Goal: Task Accomplishment & Management: Complete application form

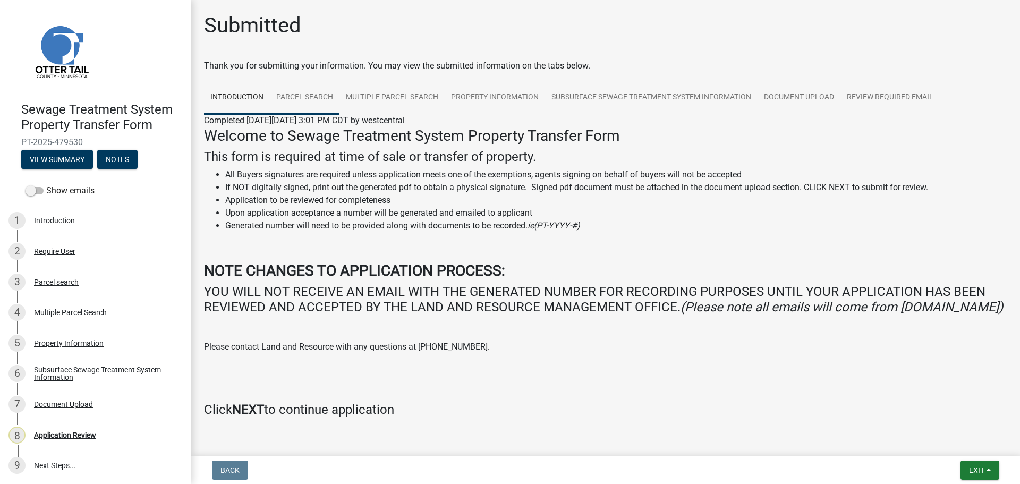
click at [309, 98] on link "Parcel search" at bounding box center [305, 98] width 70 height 34
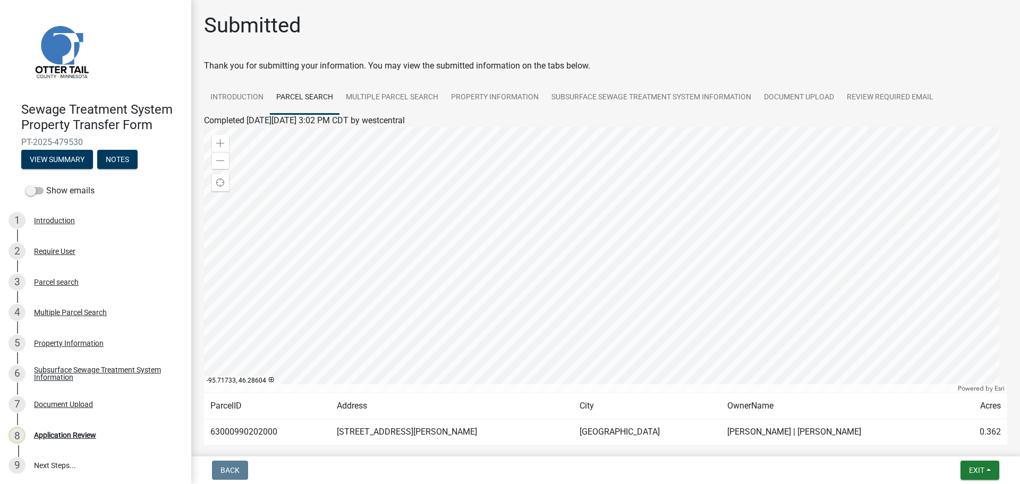
click at [307, 97] on link "Parcel search" at bounding box center [305, 98] width 70 height 34
click at [397, 103] on link "Multiple Parcel Search" at bounding box center [392, 98] width 105 height 34
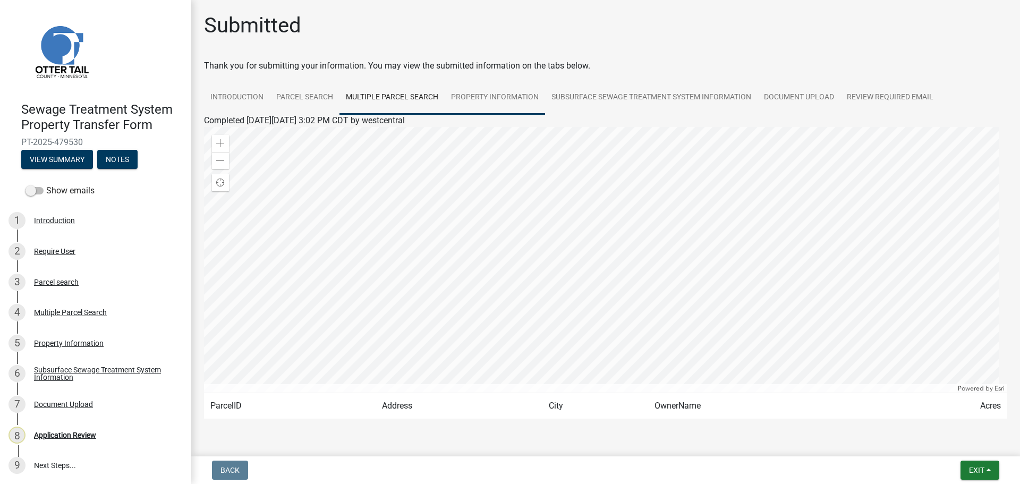
click at [501, 107] on link "Property Information" at bounding box center [495, 98] width 100 height 34
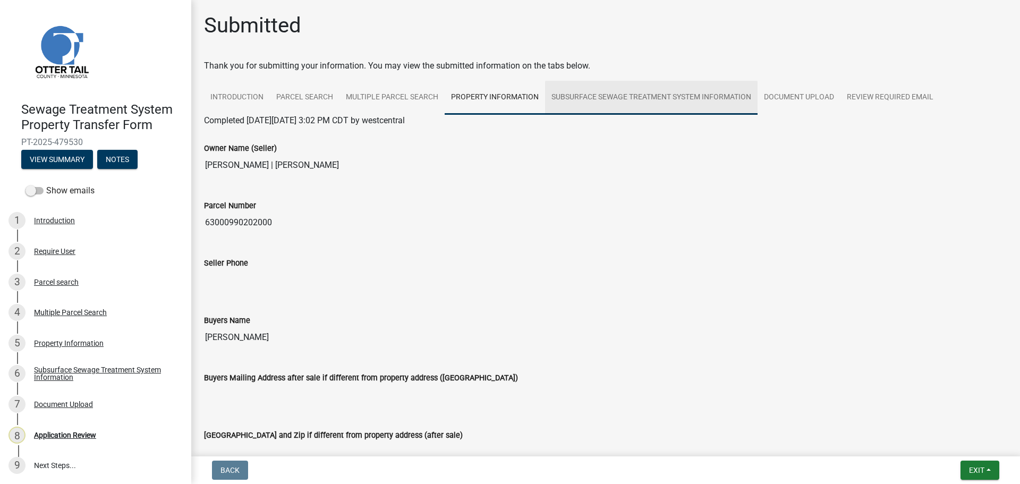
click at [641, 92] on link "Subsurface Sewage Treatment System Information" at bounding box center [651, 98] width 213 height 34
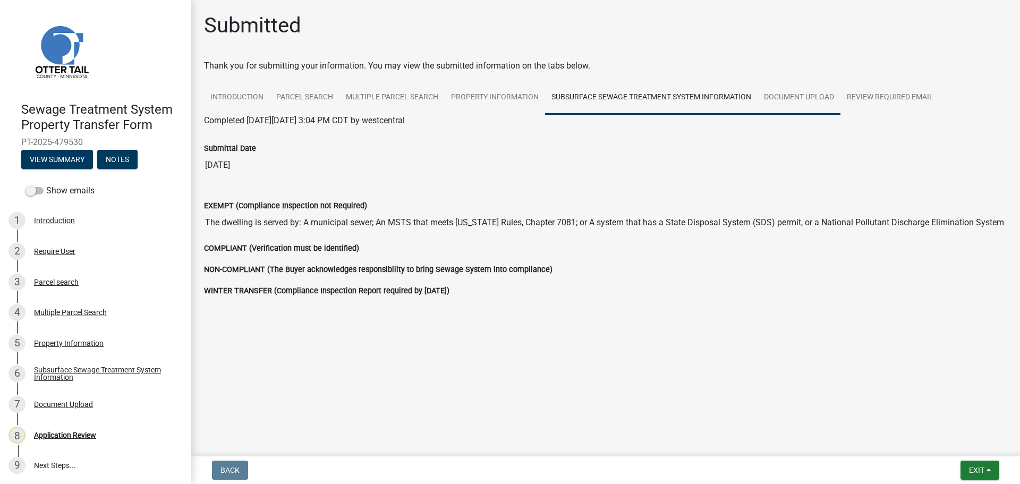
click at [778, 99] on link "Document Upload" at bounding box center [799, 98] width 83 height 34
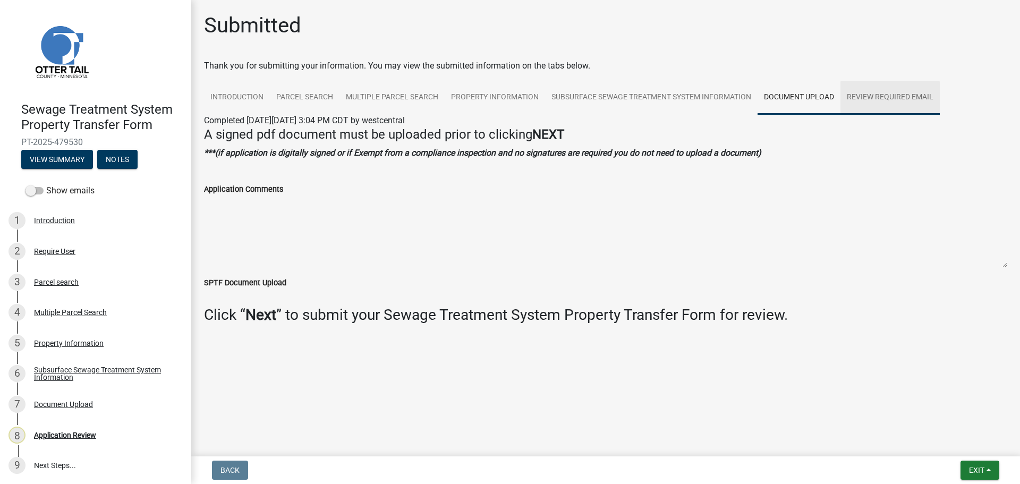
click at [871, 103] on link "Review Required Email" at bounding box center [890, 98] width 99 height 34
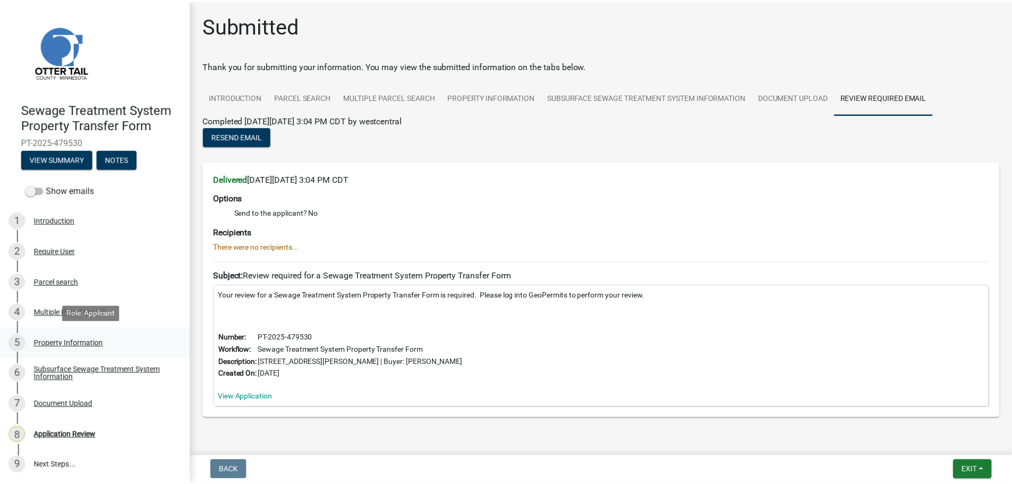
scroll to position [1, 0]
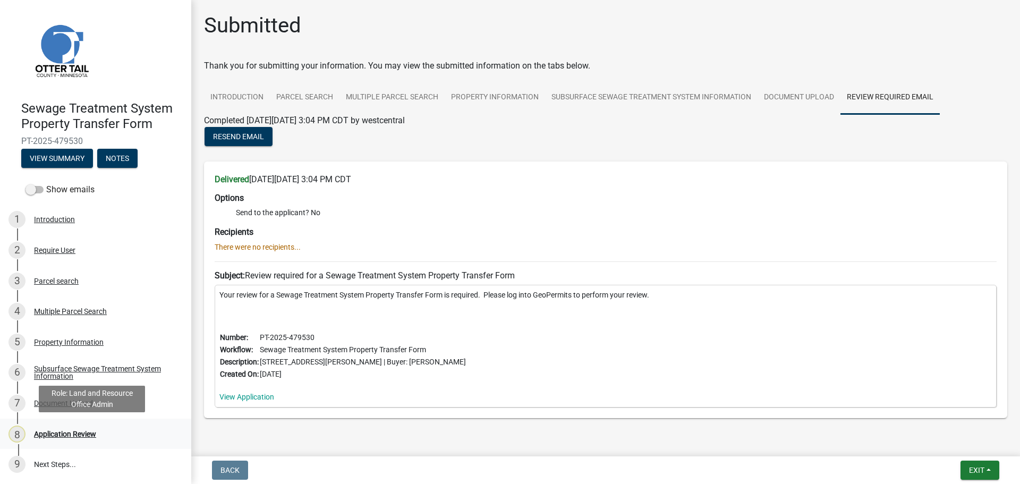
click at [71, 432] on div "Application Review" at bounding box center [65, 434] width 62 height 7
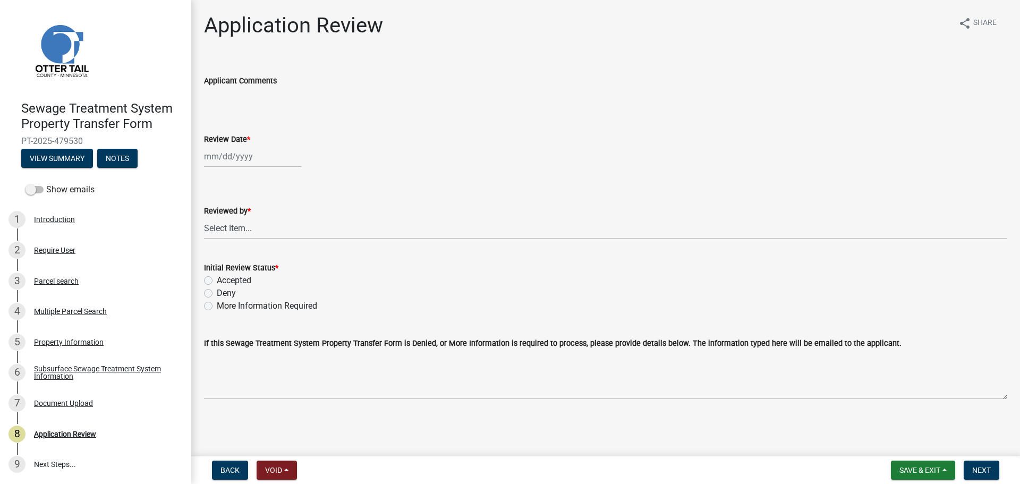
click at [232, 153] on div at bounding box center [252, 157] width 97 height 22
select select "9"
select select "2025"
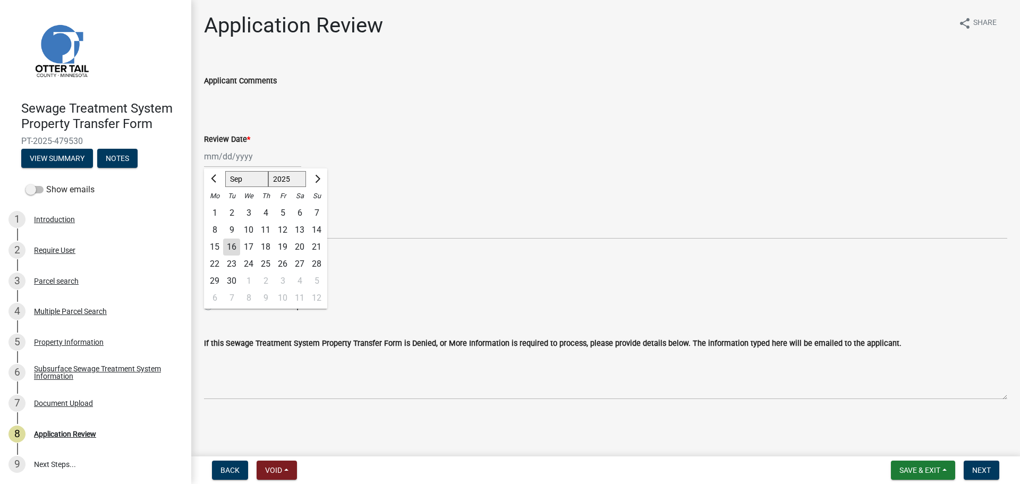
click at [232, 248] on div "16" at bounding box center [231, 247] width 17 height 17
type input "[DATE]"
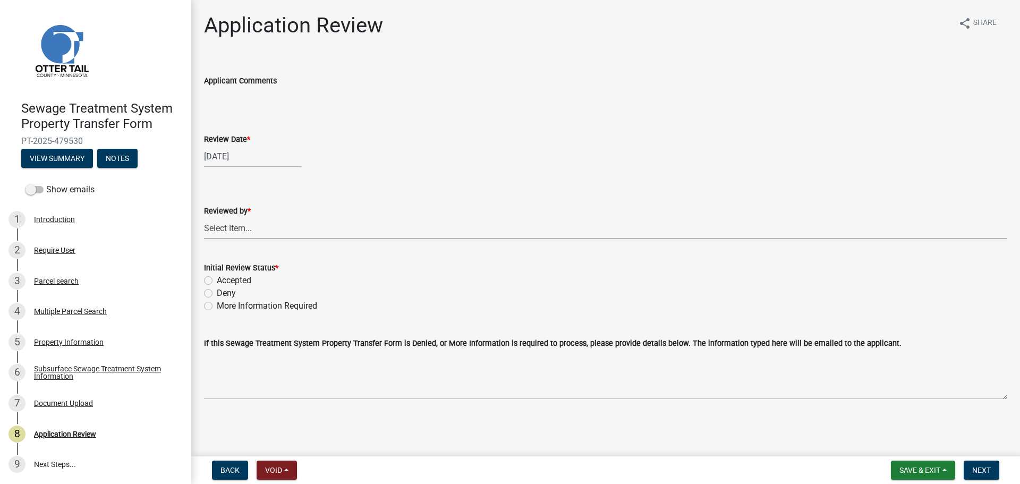
click at [251, 228] on select "Select Item... [PERSON_NAME] [PERSON_NAME] [PERSON_NAME] [PERSON_NAME] [PERSON_…" at bounding box center [606, 228] width 804 height 22
click at [204, 217] on select "Select Item... [PERSON_NAME] [PERSON_NAME] [PERSON_NAME] [PERSON_NAME] [PERSON_…" at bounding box center [606, 228] width 804 height 22
select select "67745ee8-7159-4960-80f9-a638286b467c"
click at [243, 280] on label "Accepted" at bounding box center [234, 280] width 35 height 13
click at [224, 280] on input "Accepted" at bounding box center [220, 277] width 7 height 7
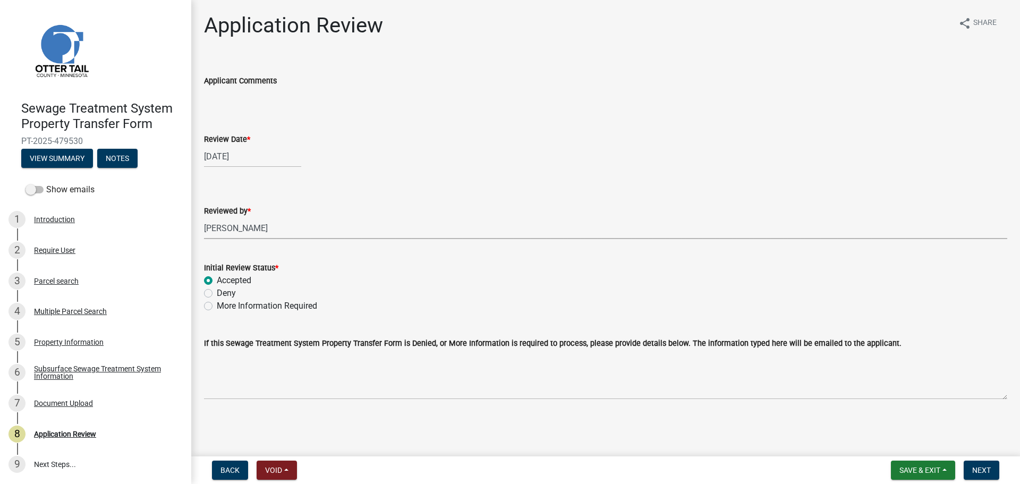
radio input "true"
click at [981, 466] on span "Next" at bounding box center [982, 470] width 19 height 9
